Goal: Task Accomplishment & Management: Manage account settings

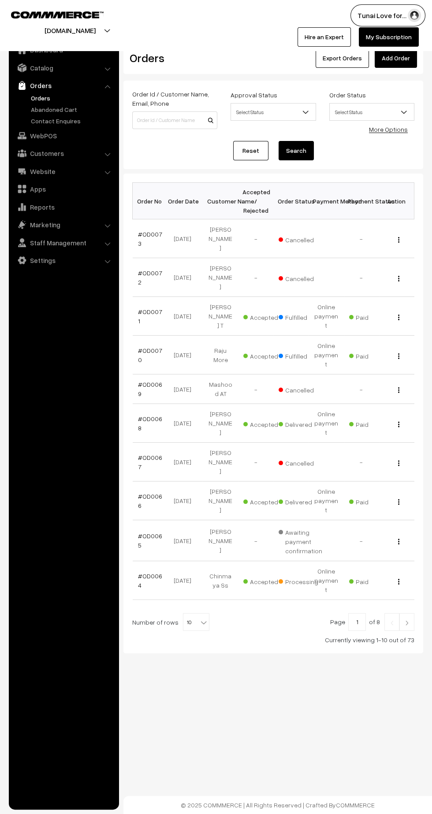
click at [41, 109] on link "Abandoned Cart" at bounding box center [72, 109] width 87 height 9
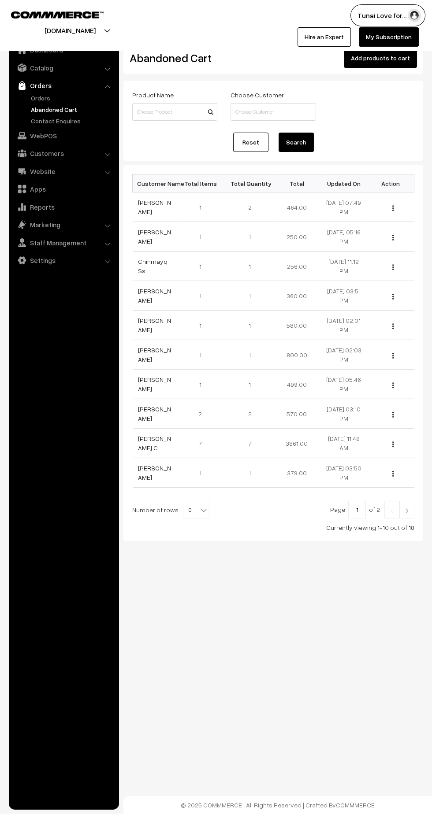
click at [148, 213] on link "Sivapriya Palanisamy" at bounding box center [154, 207] width 33 height 17
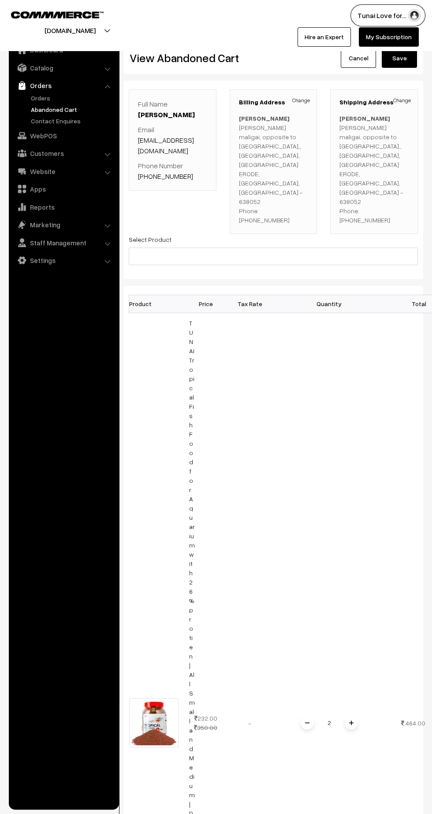
click at [37, 102] on link "Orders" at bounding box center [72, 97] width 87 height 9
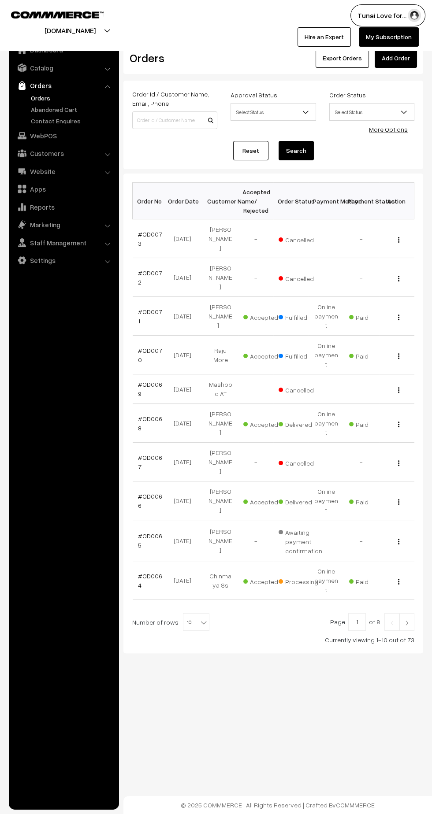
click at [150, 230] on link "#OD0073" at bounding box center [150, 238] width 24 height 17
